Goal: Task Accomplishment & Management: Manage account settings

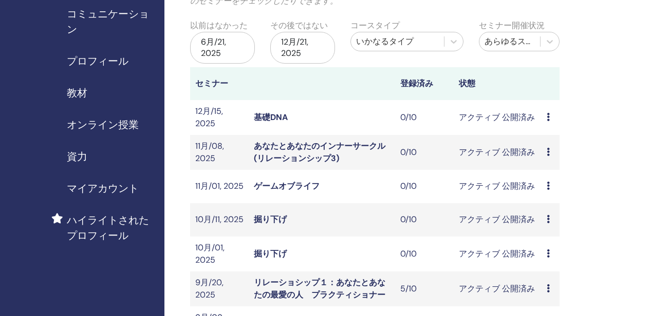
scroll to position [154, 0]
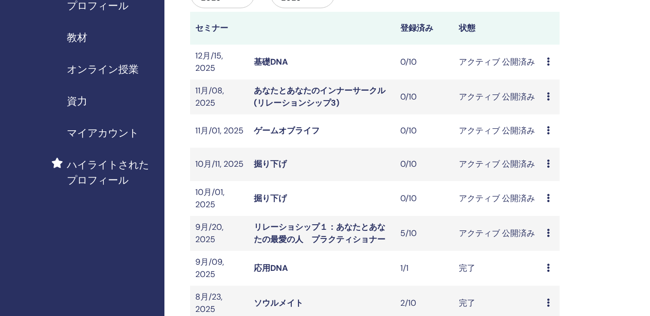
click at [338, 230] on link "リレーショシップ１：あなたとあなたの最愛の人　プラクティショナー" at bounding box center [320, 233] width 132 height 23
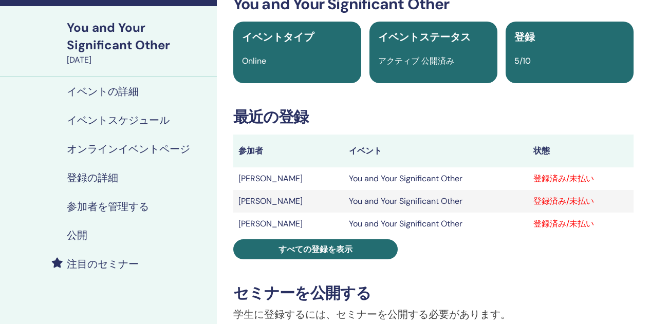
scroll to position [103, 0]
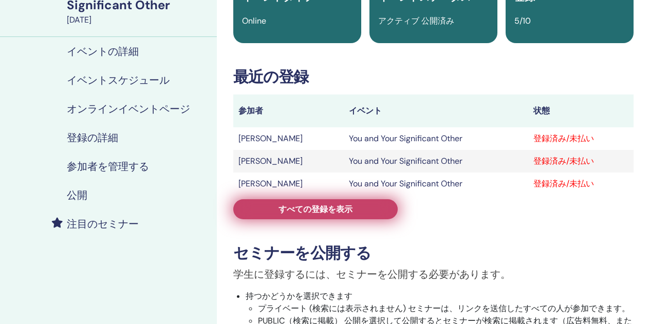
click at [311, 212] on span "すべての登録を表示" at bounding box center [315, 209] width 74 height 11
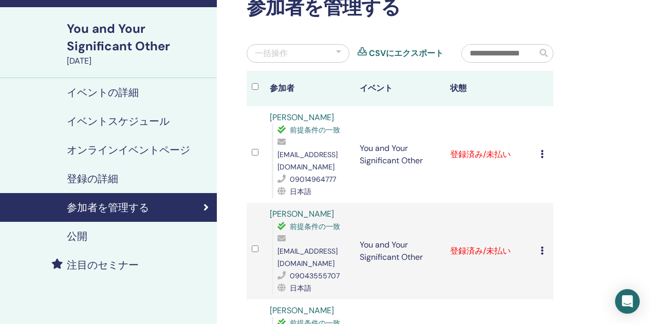
scroll to position [51, 0]
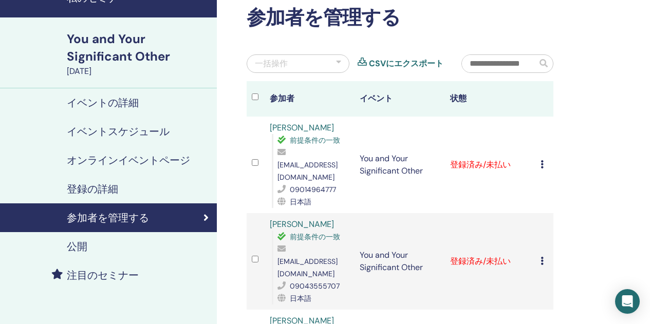
click at [314, 56] on div "一括操作" at bounding box center [298, 63] width 103 height 18
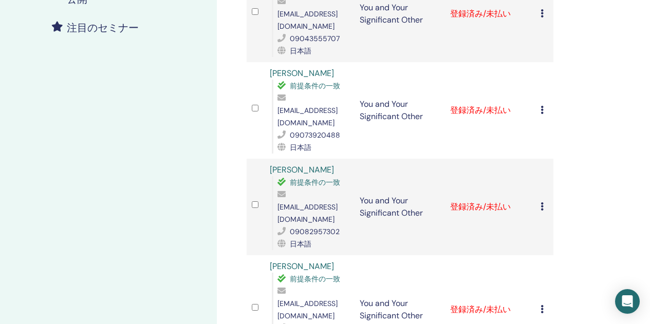
scroll to position [308, 0]
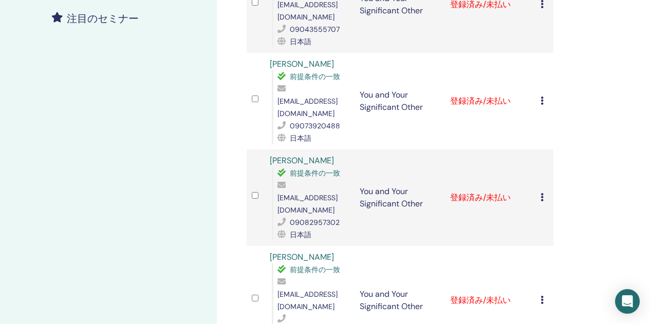
click at [258, 293] on div at bounding box center [256, 300] width 8 height 15
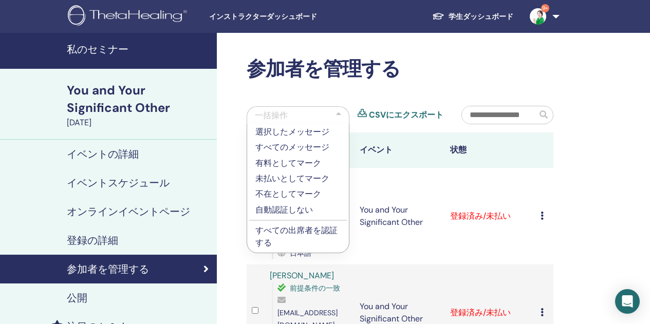
click at [323, 229] on p "すべての出席者を認証する" at bounding box center [297, 236] width 85 height 25
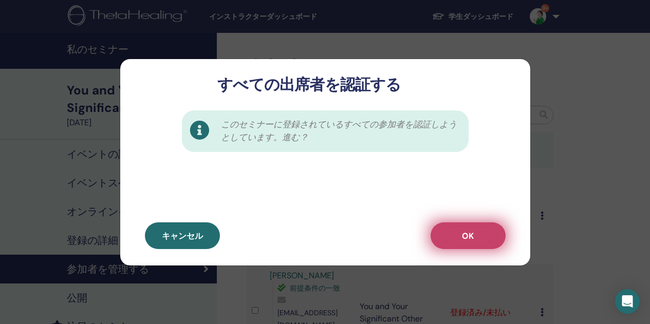
click at [442, 242] on button "OK" at bounding box center [468, 235] width 75 height 27
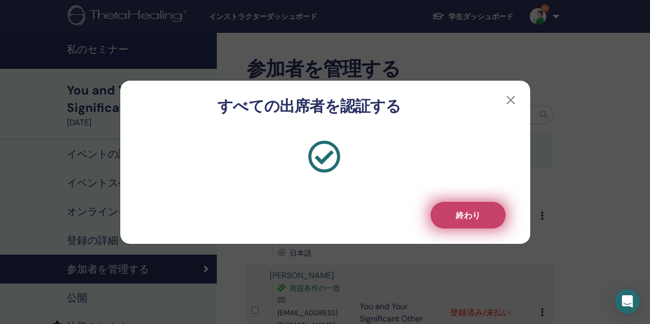
click at [478, 223] on button "終わり" at bounding box center [468, 215] width 75 height 27
